Goal: Information Seeking & Learning: Learn about a topic

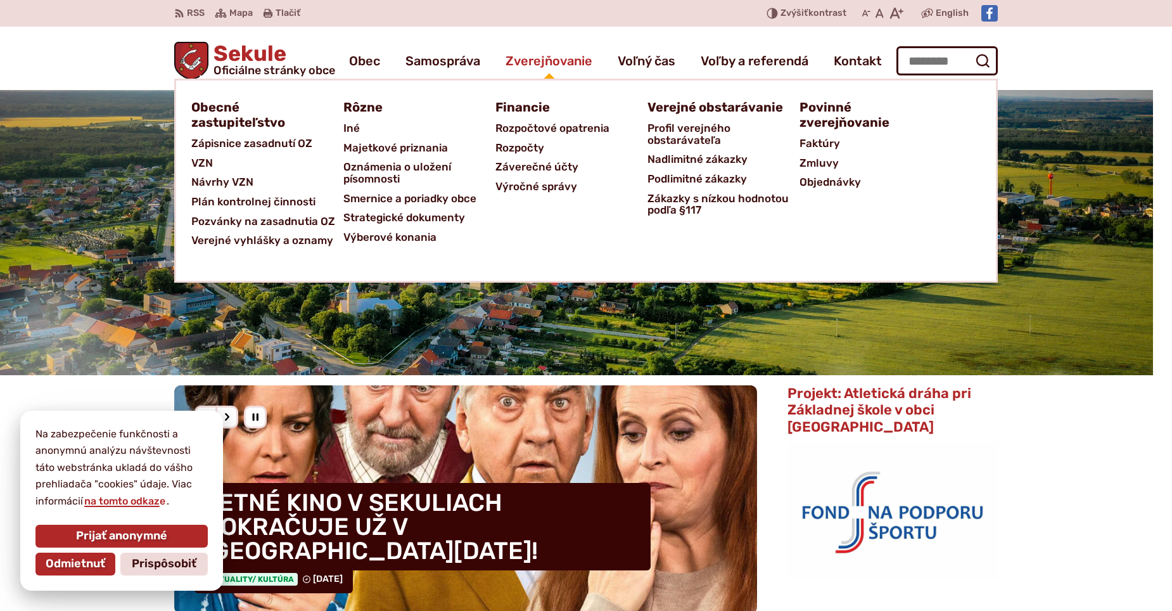
click at [532, 60] on span "Zverejňovanie" at bounding box center [548, 60] width 87 height 35
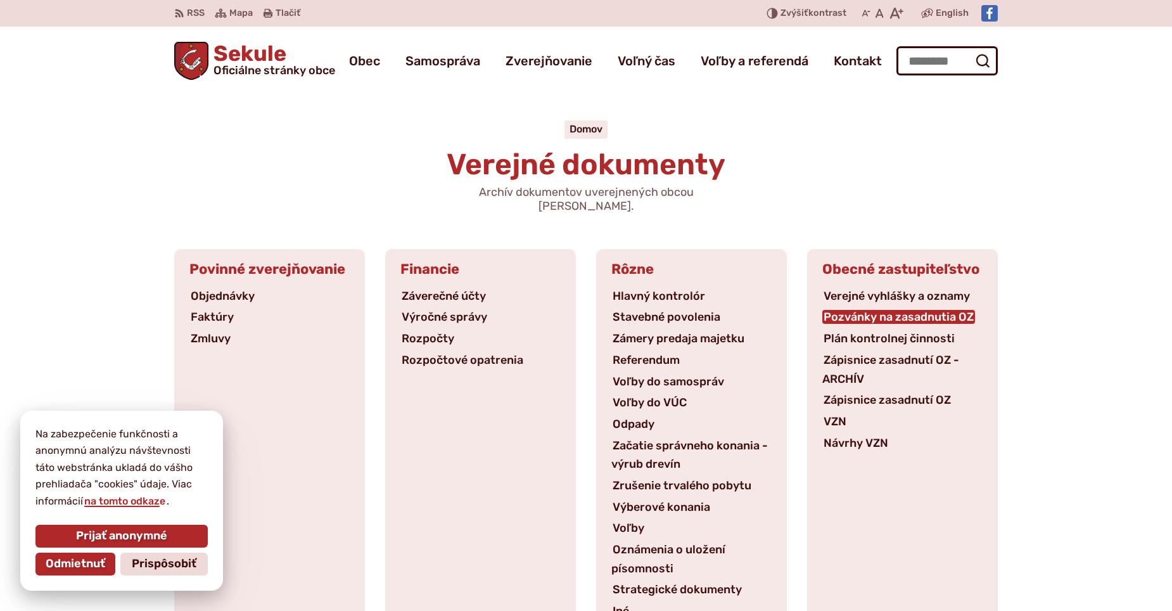
click at [856, 310] on link "Pozvánky na zasadnutia OZ" at bounding box center [898, 317] width 153 height 14
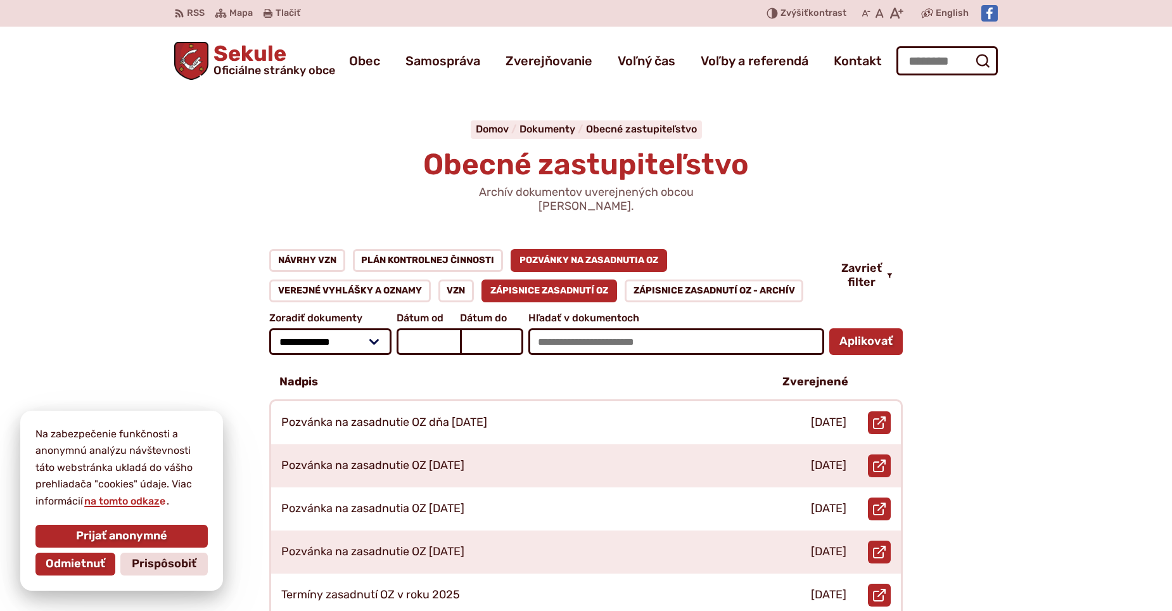
click at [553, 279] on link "Zápisnice zasadnutí OZ" at bounding box center [549, 290] width 136 height 23
